Goal: Transaction & Acquisition: Download file/media

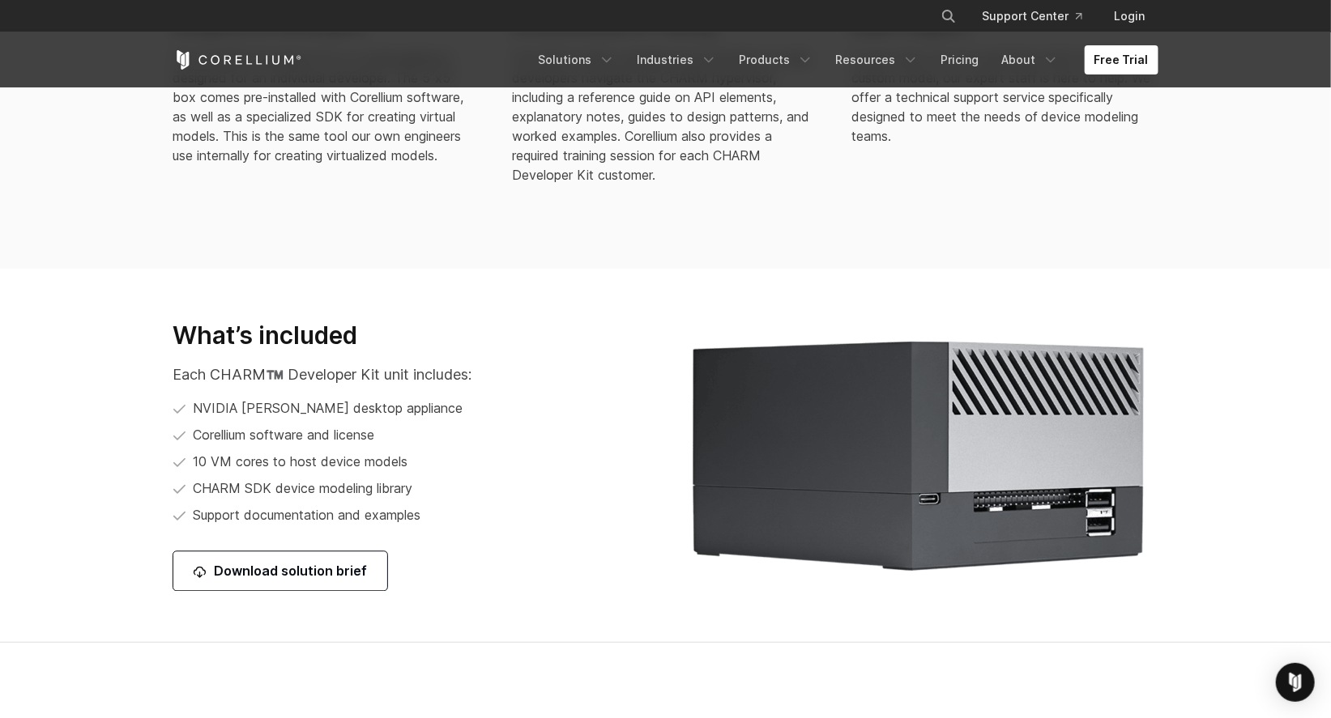
scroll to position [1881, 0]
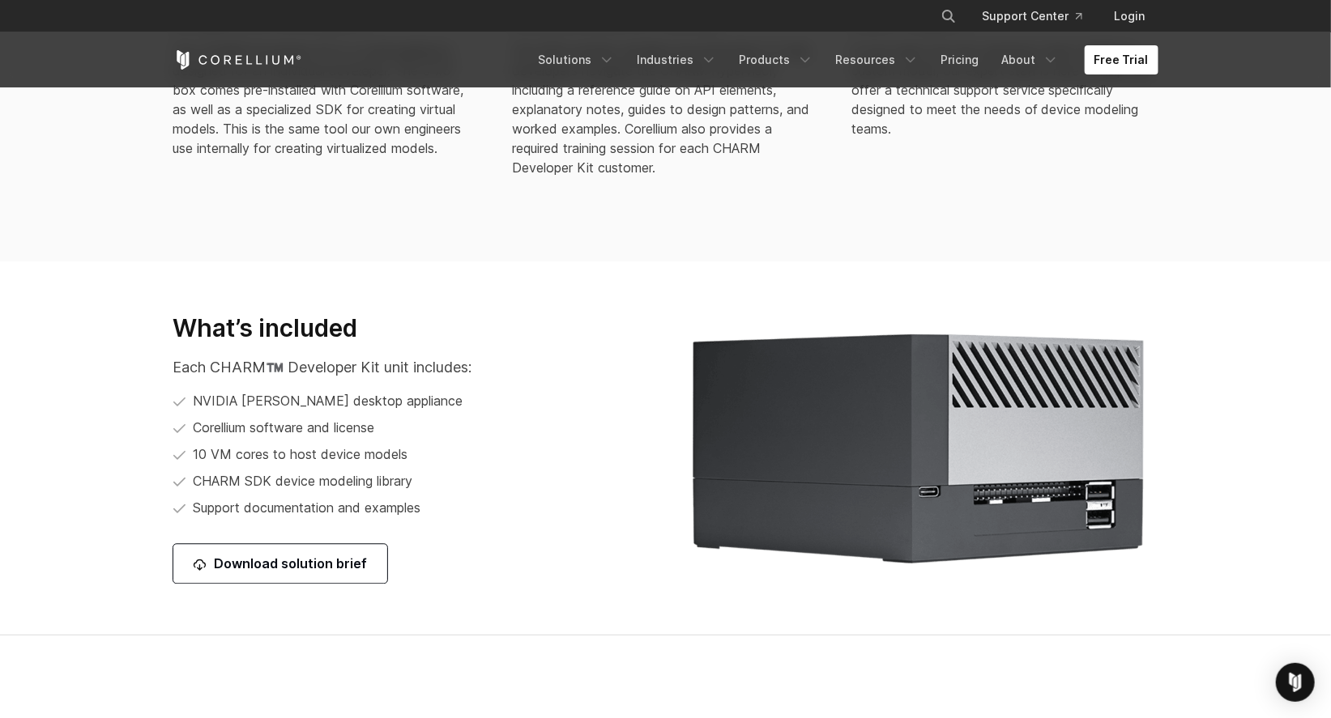
click at [342, 402] on span "NVIDIA Orin desktop appliance" at bounding box center [329, 400] width 270 height 19
copy span "appliance"
click at [948, 249] on section "How it works Here’s how we roll. Designed for Developers The CHARM Developer Ki…" at bounding box center [665, 39] width 1331 height 445
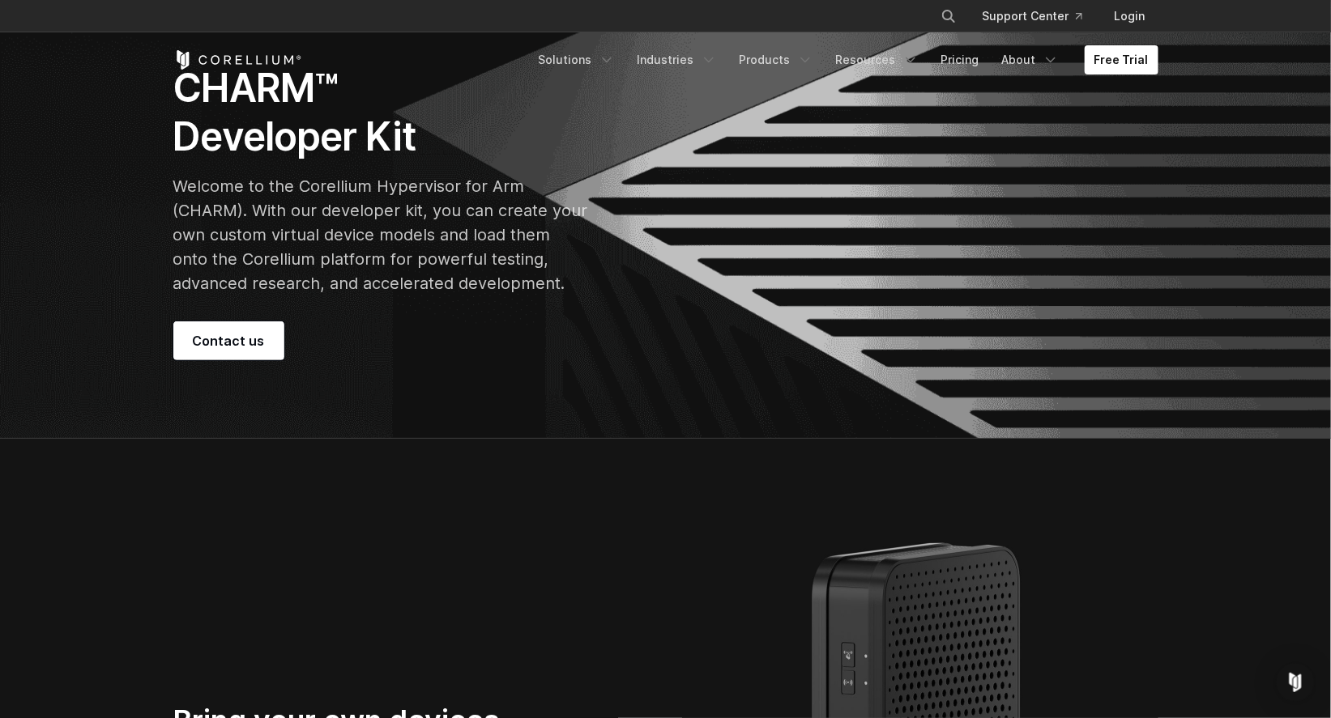
scroll to position [0, 0]
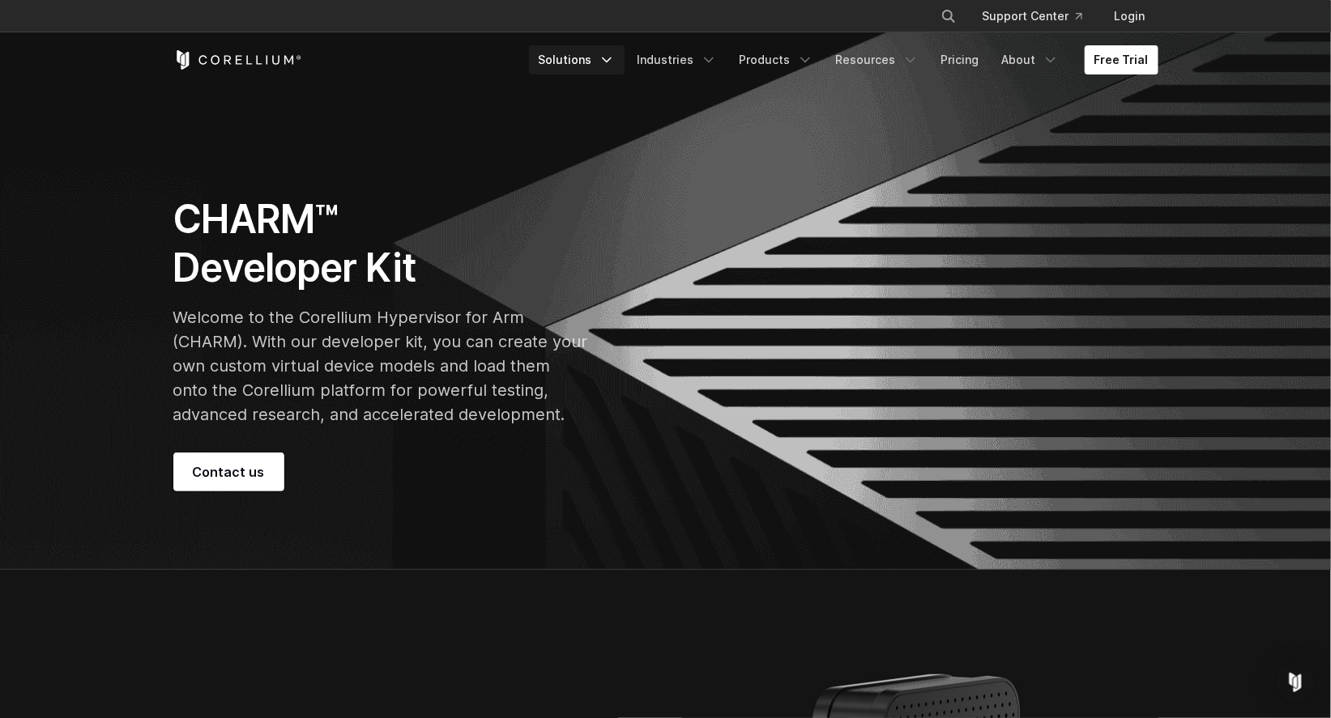
click at [614, 58] on icon "Navigation Menu" at bounding box center [606, 60] width 16 height 16
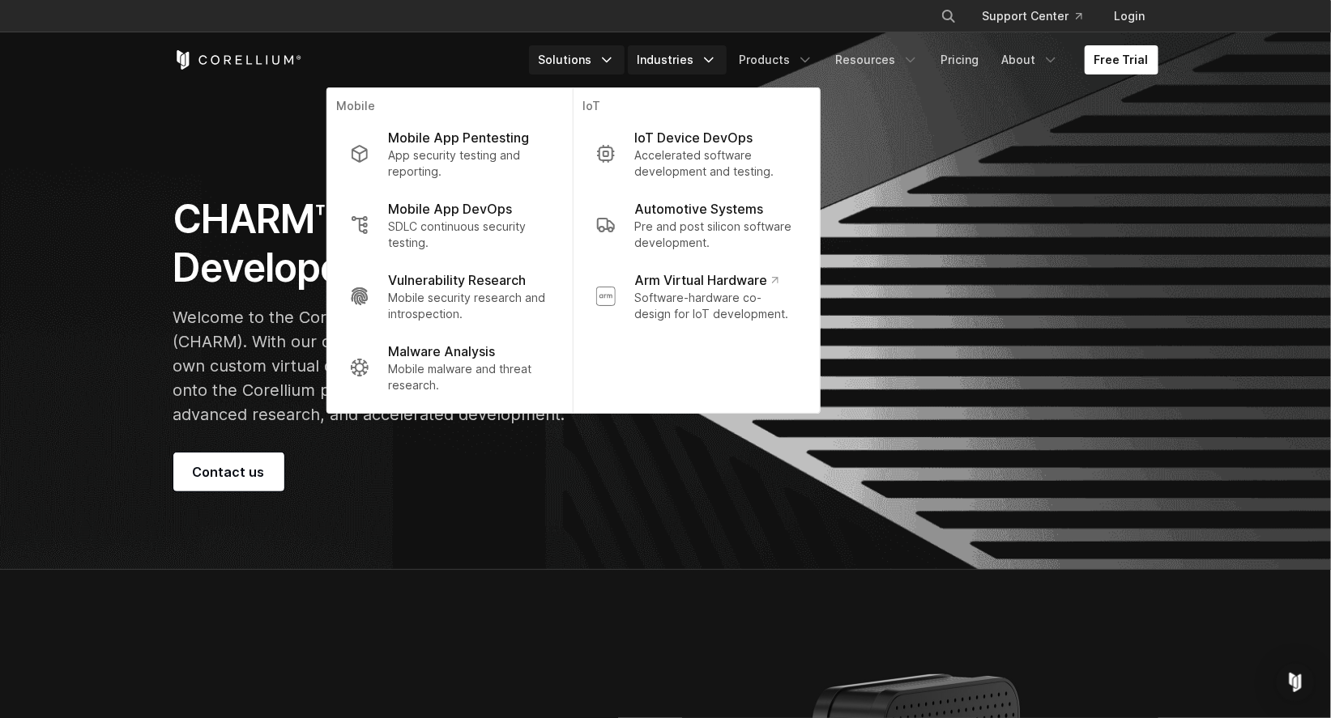
click at [717, 58] on icon "Navigation Menu" at bounding box center [709, 60] width 16 height 16
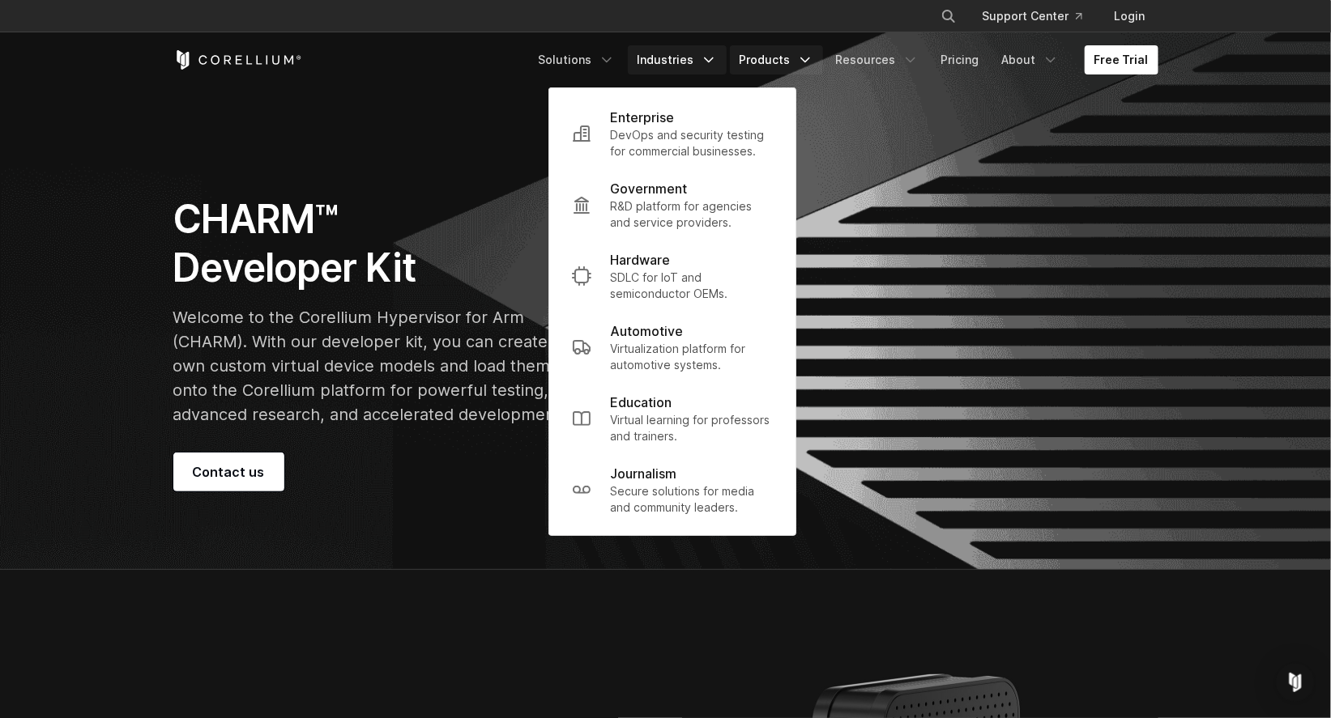
click at [811, 58] on icon "Navigation Menu" at bounding box center [805, 60] width 16 height 16
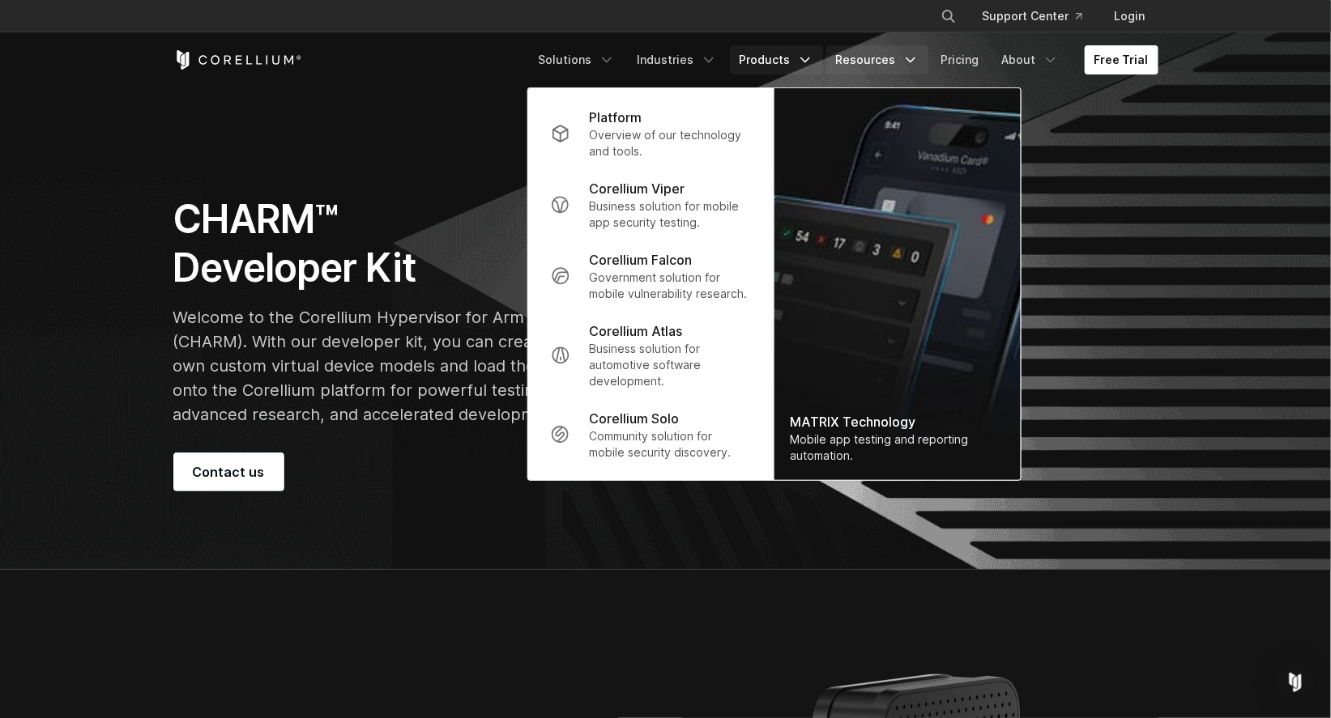
click at [914, 58] on icon "Navigation Menu" at bounding box center [910, 60] width 16 height 16
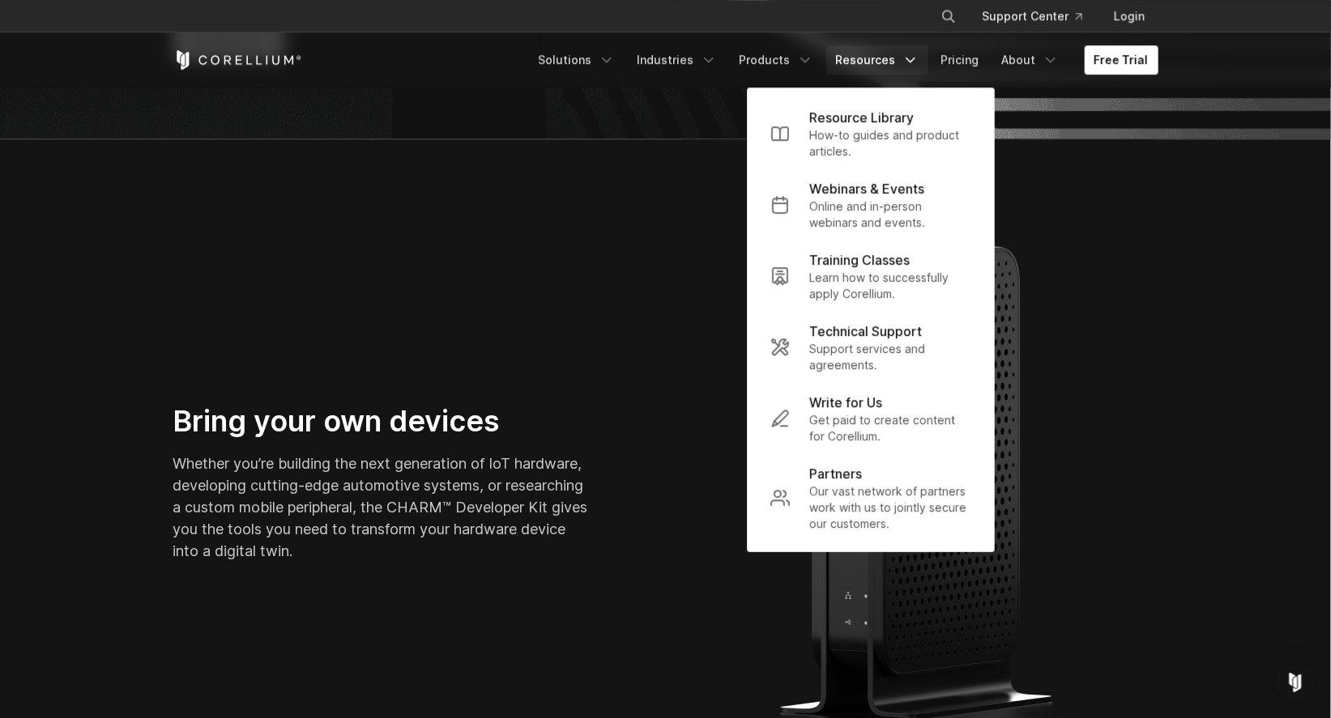
scroll to position [612, 0]
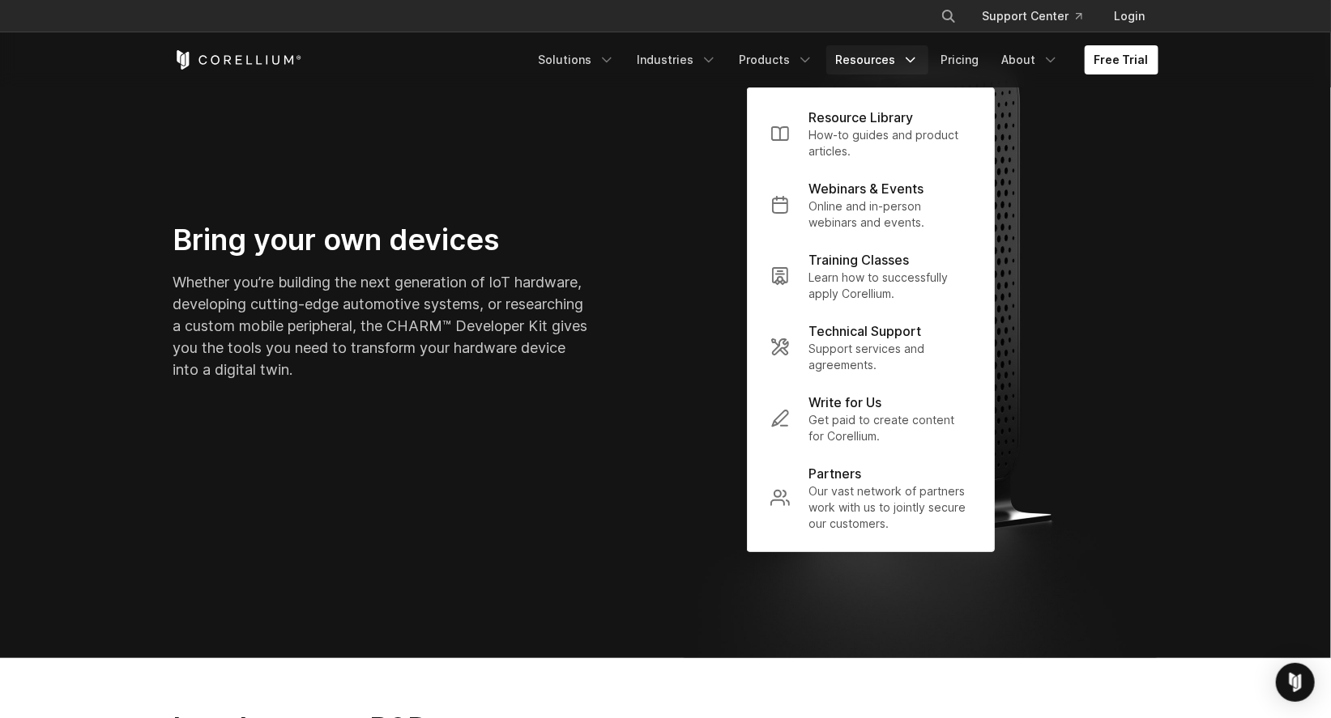
click at [659, 253] on div "Bring your own devices Whether you’re building the next generation of IoT hardw…" at bounding box center [411, 308] width 509 height 172
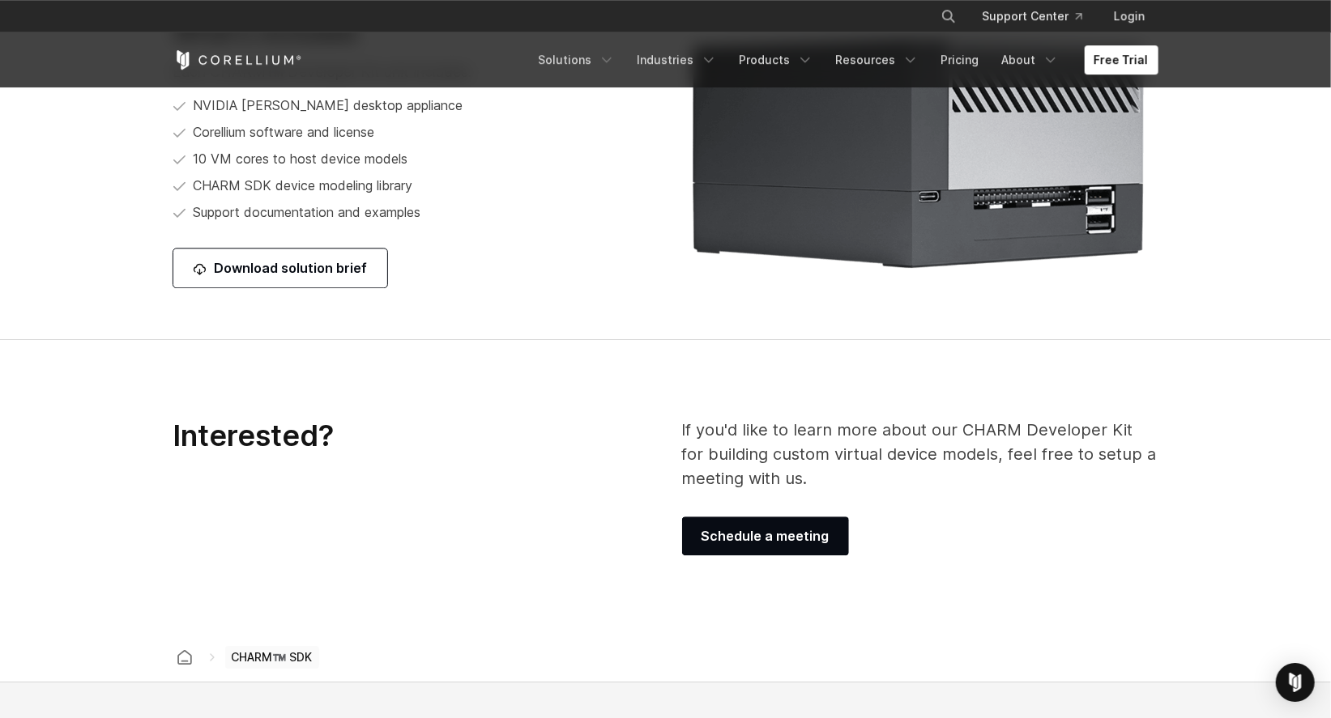
scroll to position [2187, 0]
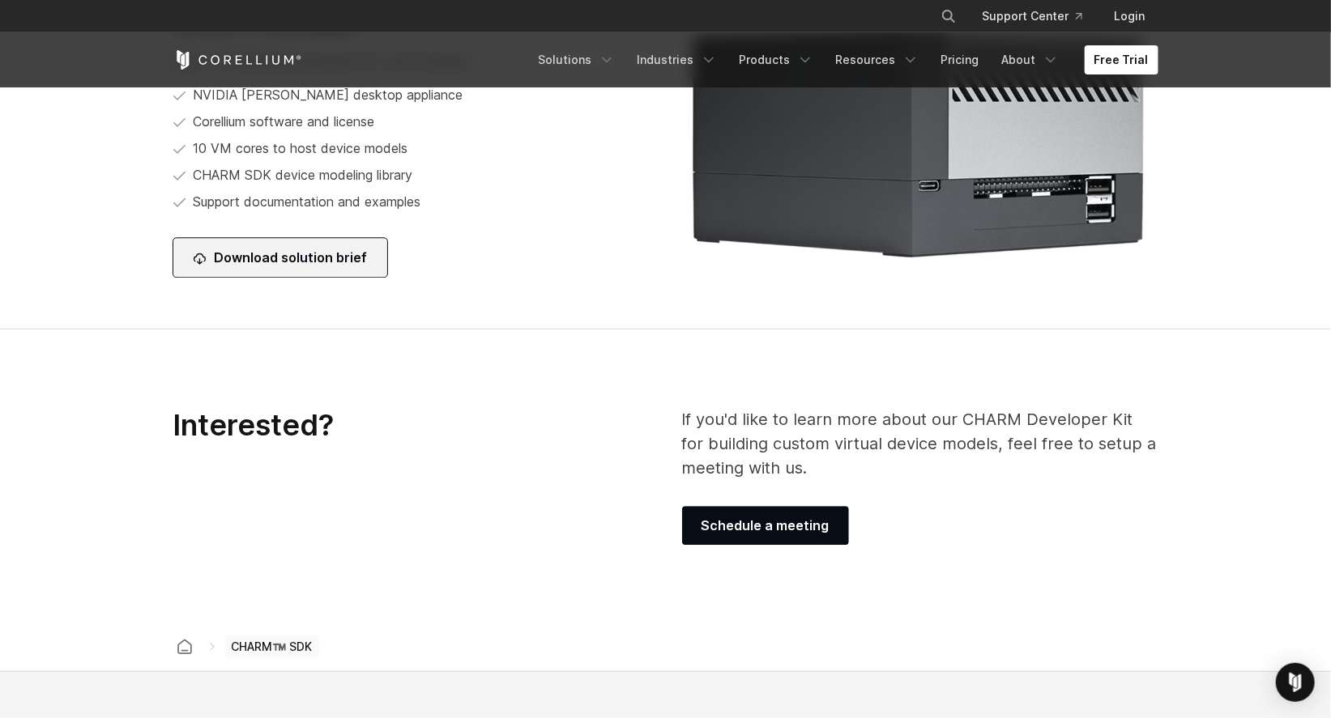
click at [252, 261] on link "Download solution brief" at bounding box center [280, 257] width 214 height 39
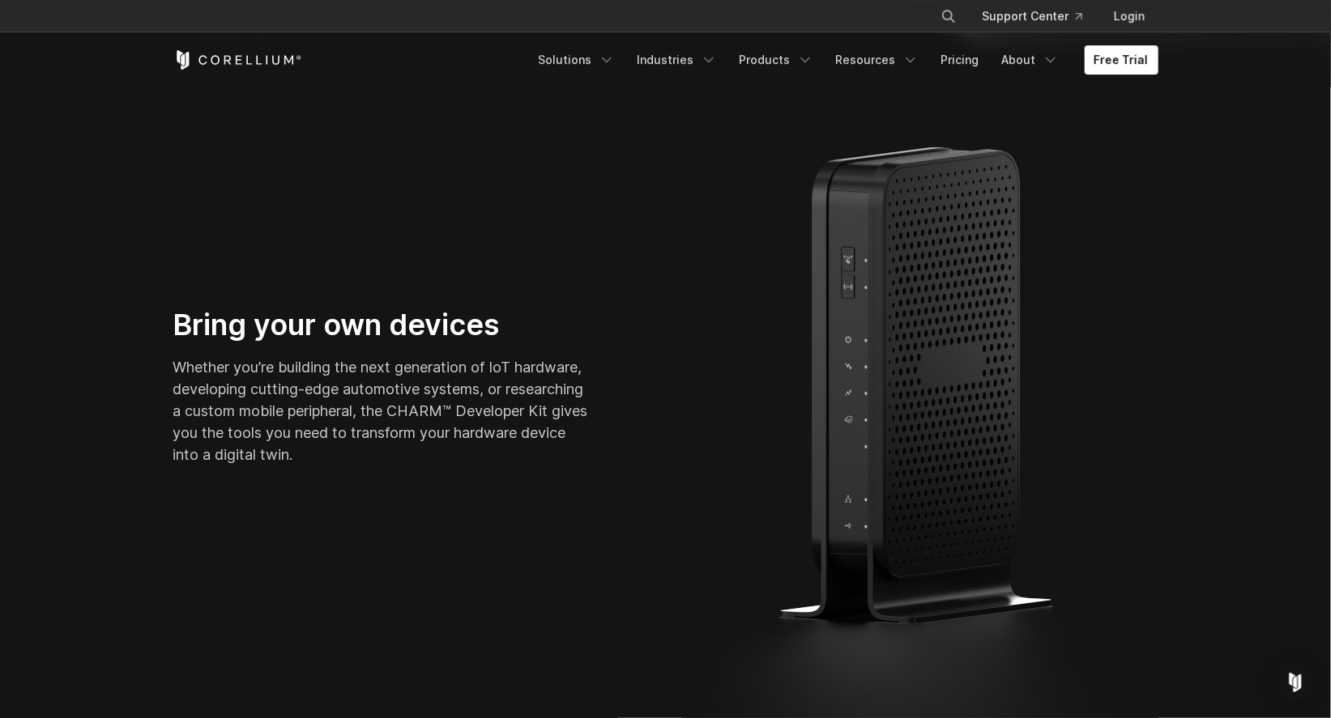
scroll to position [700, 0]
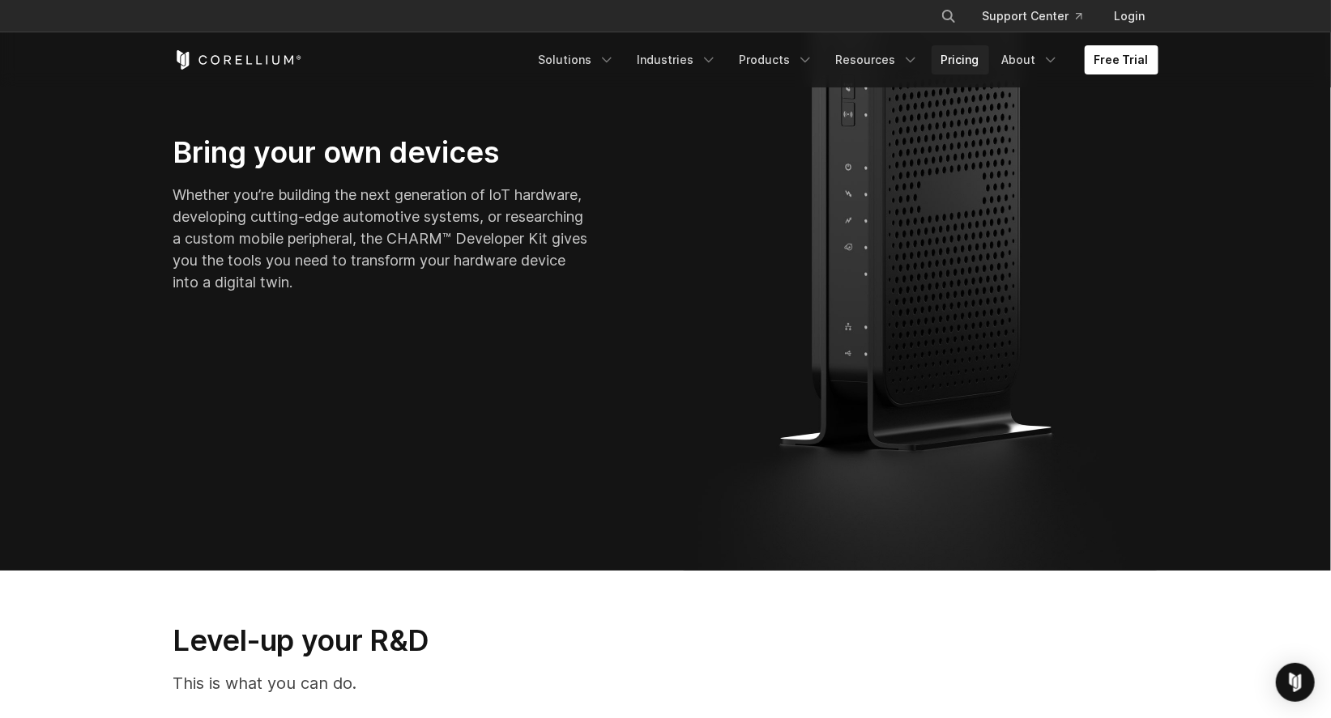
click at [988, 62] on link "Pricing" at bounding box center [960, 59] width 58 height 29
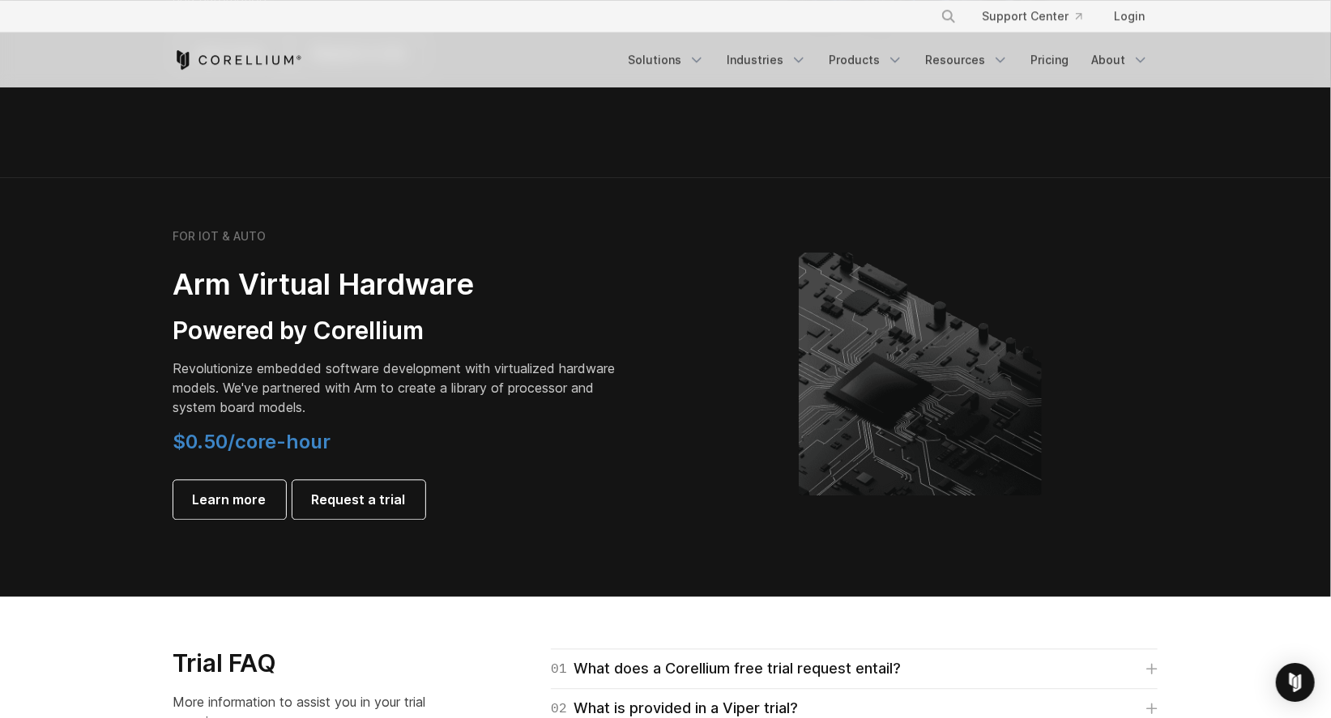
scroll to position [1749, 0]
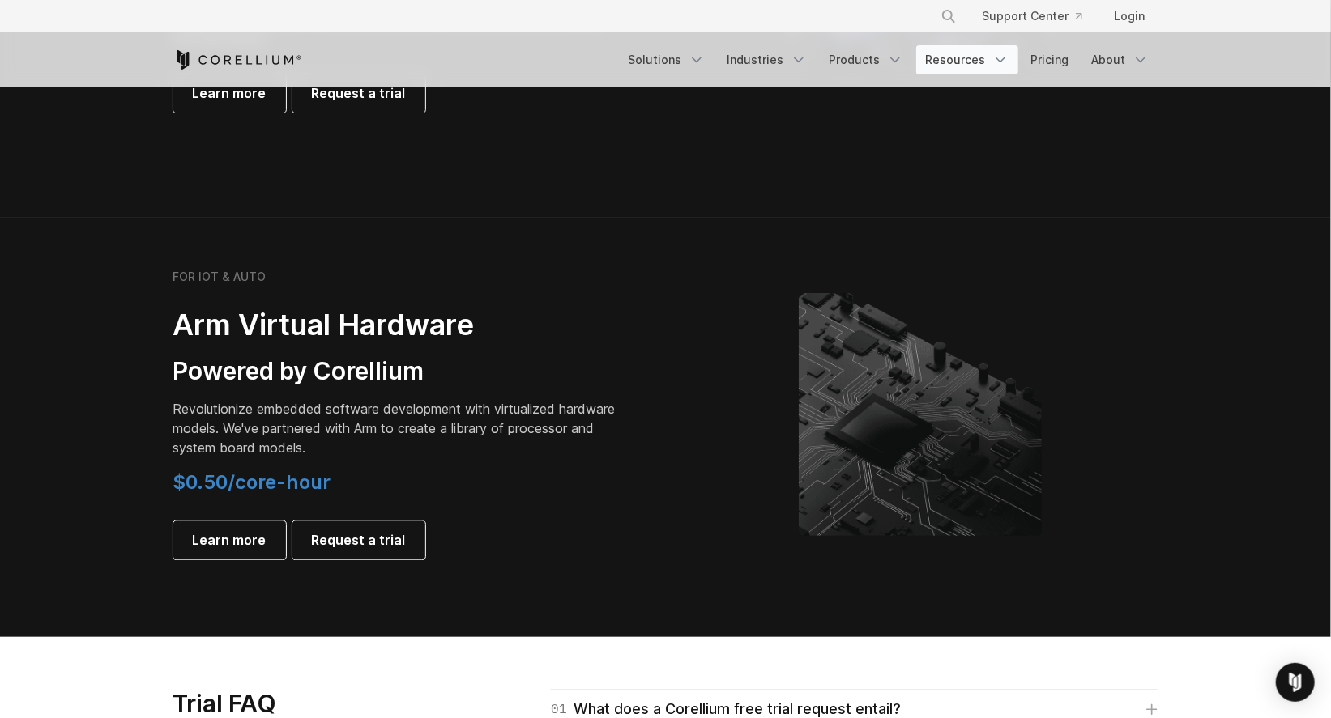
click at [996, 62] on icon "Navigation Menu" at bounding box center [1000, 60] width 16 height 16
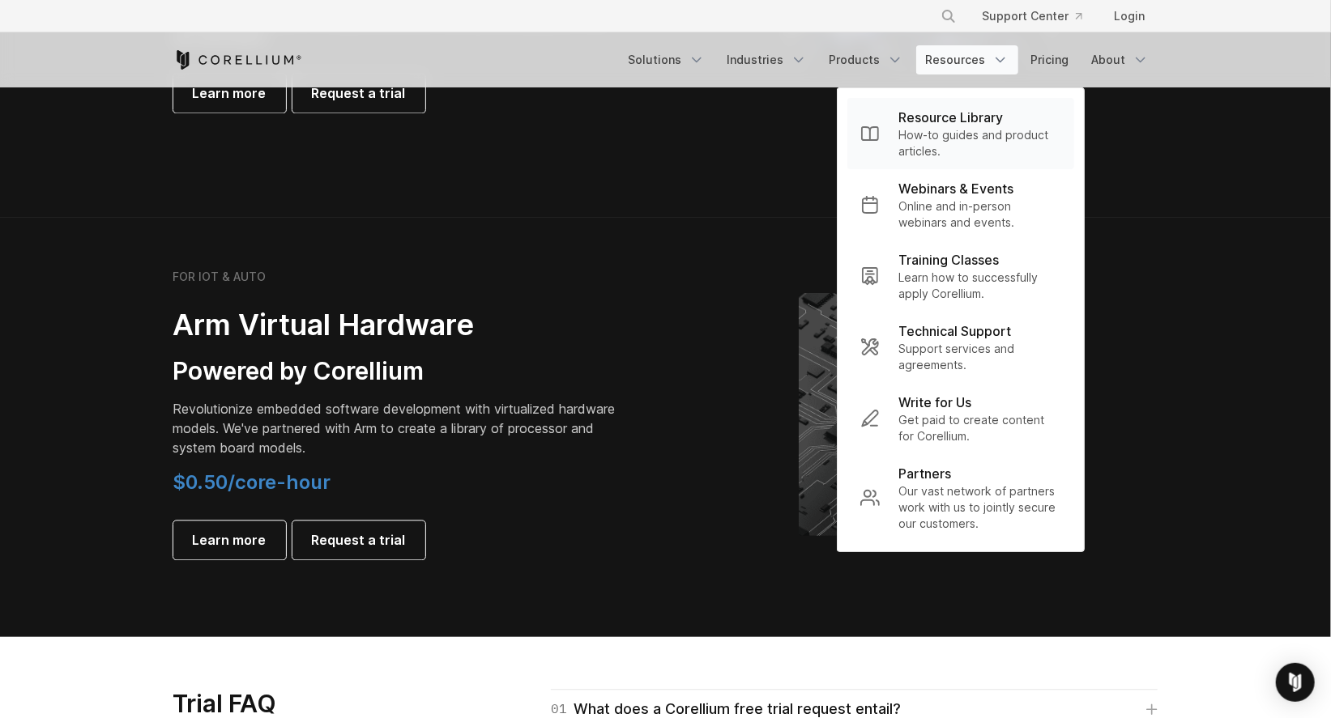
click at [972, 127] on p "Resource Library" at bounding box center [951, 117] width 104 height 19
